Goal: Information Seeking & Learning: Learn about a topic

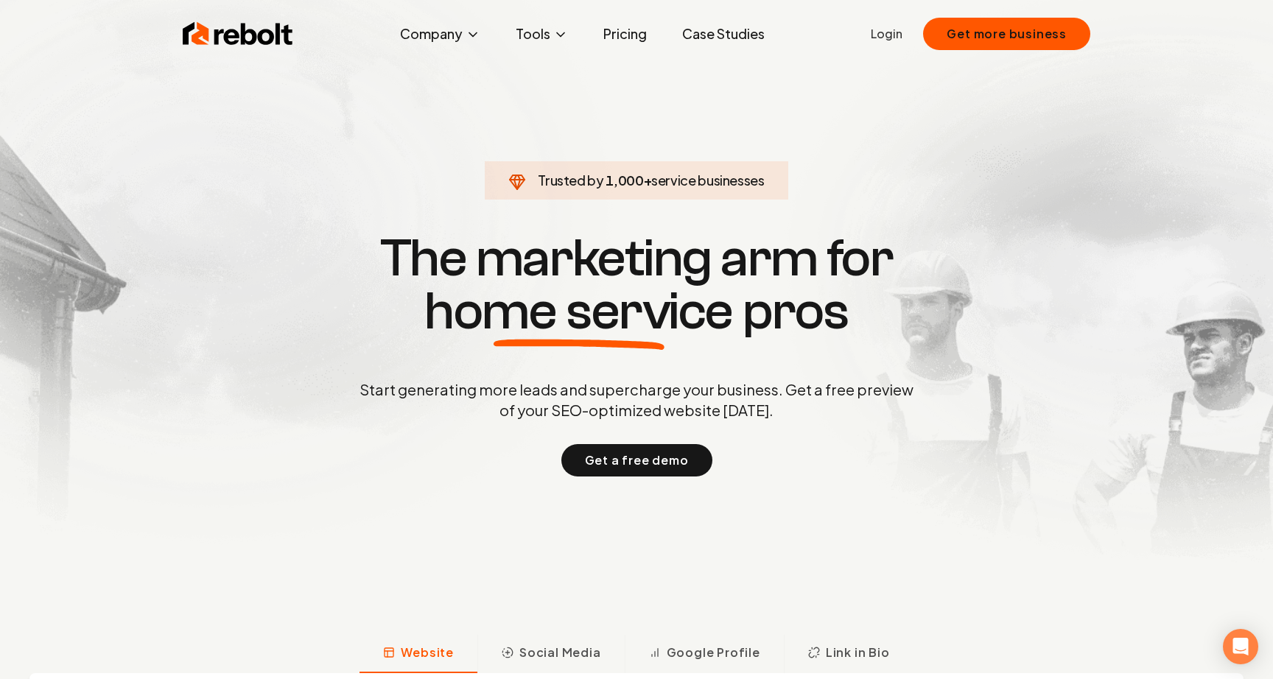
click at [715, 31] on link "Case Studies" at bounding box center [723, 33] width 106 height 29
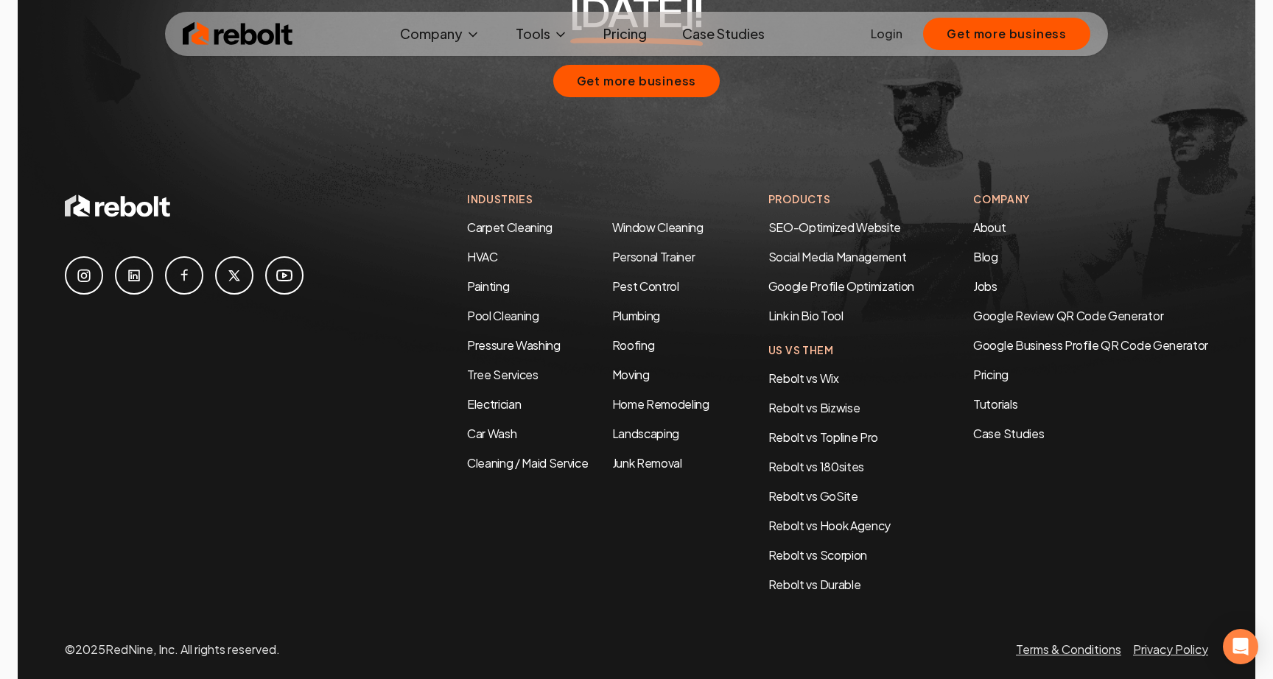
scroll to position [3161, 0]
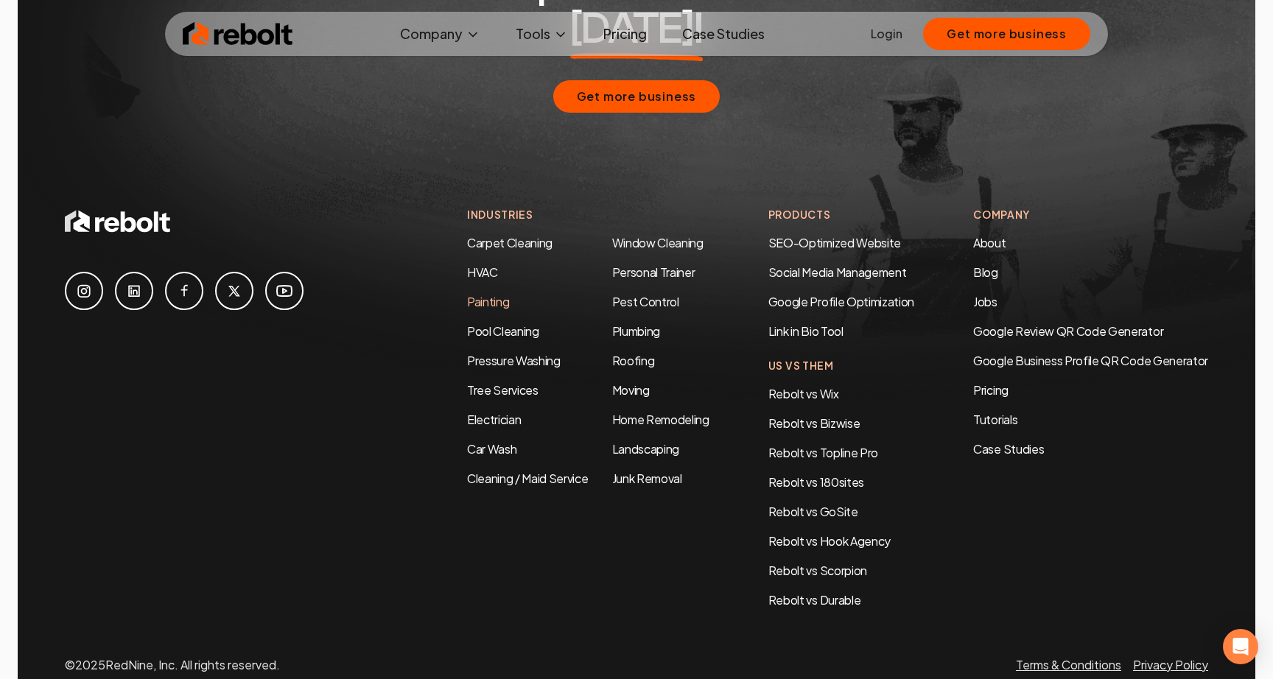
click at [480, 294] on link "Painting" at bounding box center [488, 301] width 42 height 15
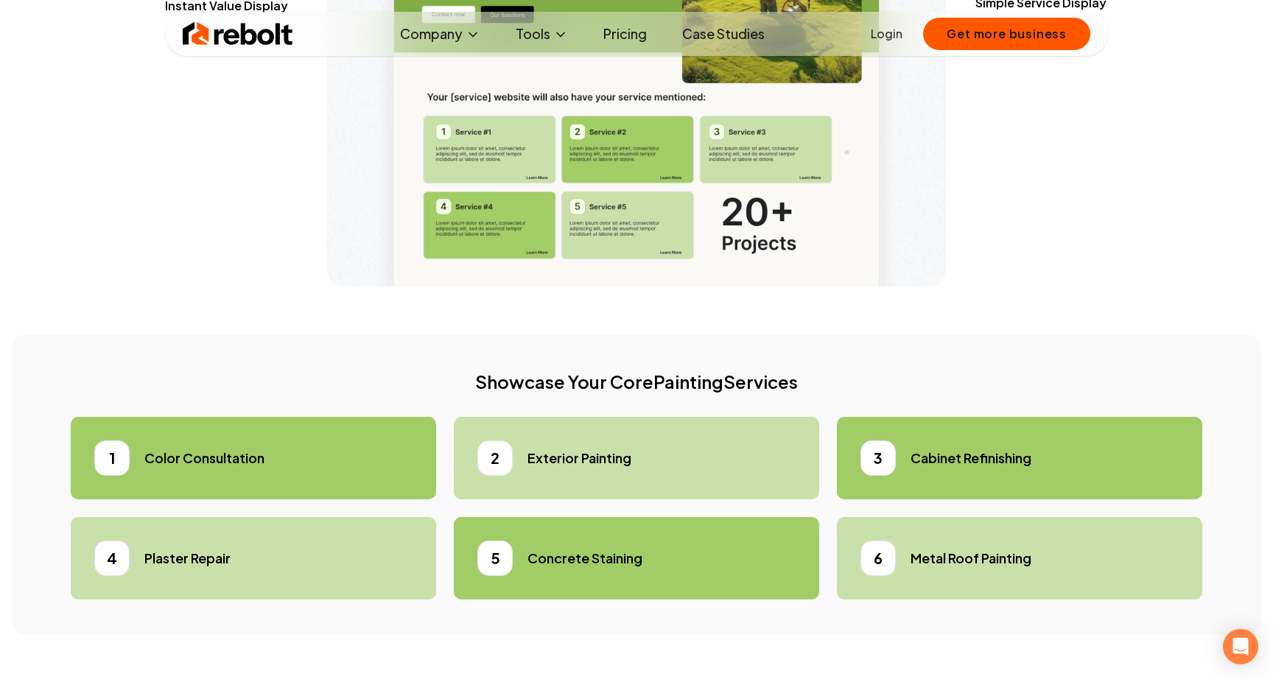
scroll to position [3555, 0]
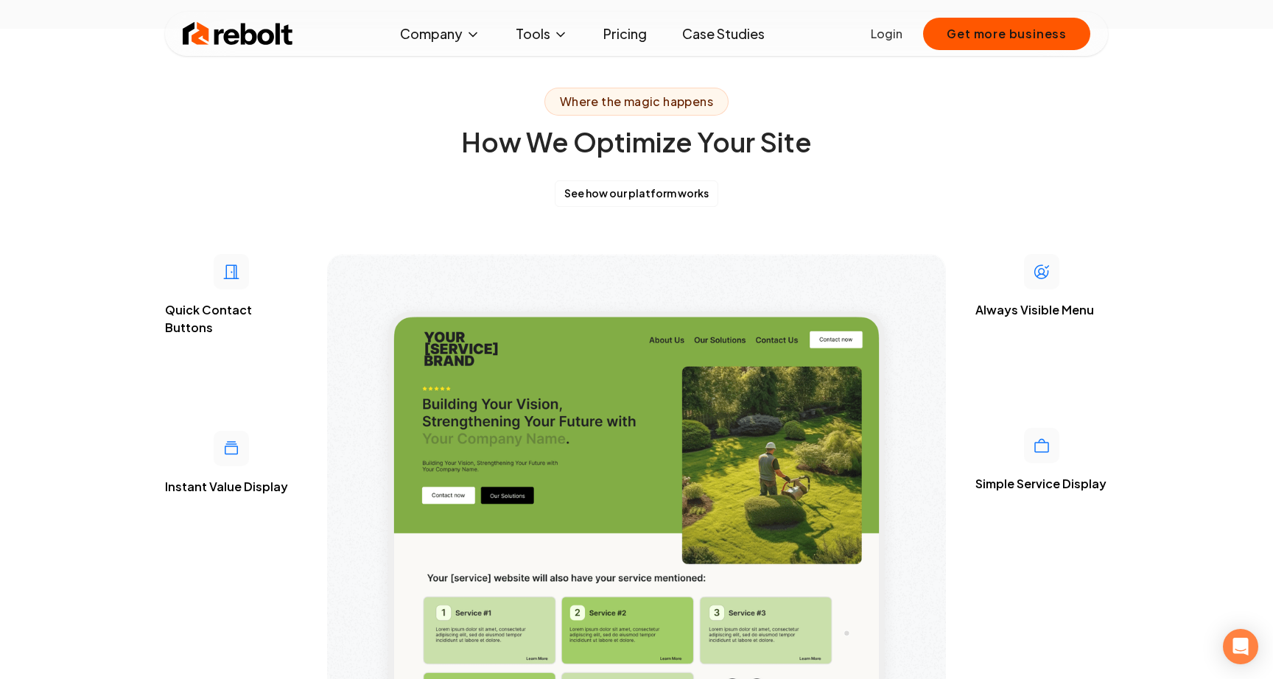
click at [232, 41] on img at bounding box center [238, 33] width 110 height 29
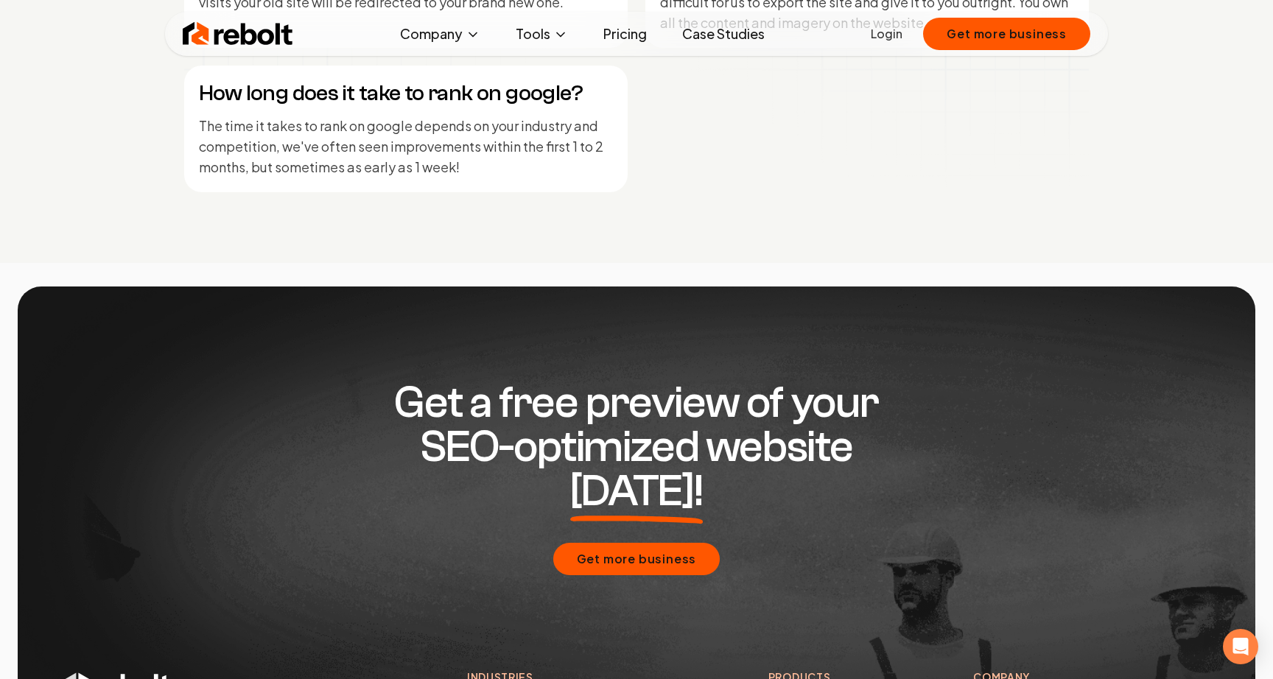
scroll to position [7132, 0]
